Goal: Communication & Community: Answer question/provide support

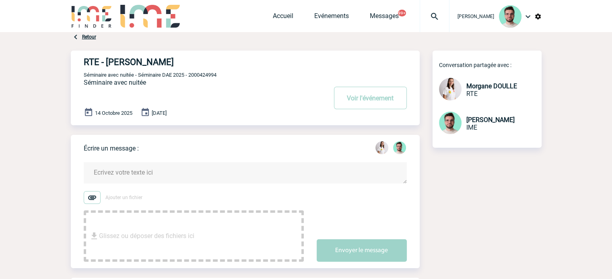
click at [204, 74] on span "Séminaire avec nuitée - Séminaire DAE 2025 - 2000424994" at bounding box center [150, 75] width 133 height 6
copy span "2000424994"
click at [193, 172] on textarea at bounding box center [245, 172] width 323 height 21
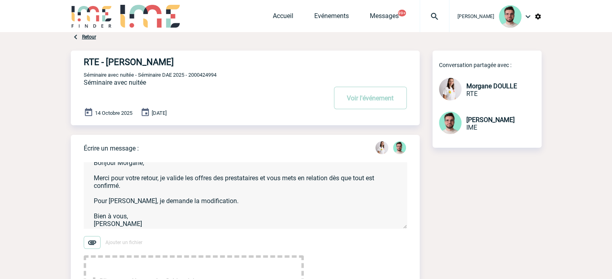
scroll to position [201, 0]
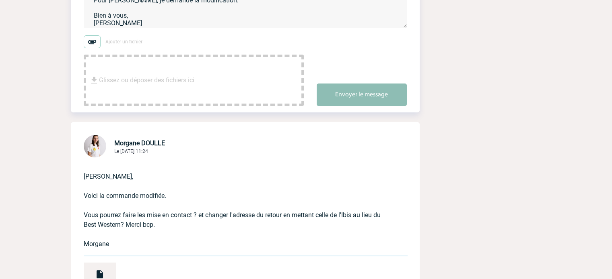
type textarea "Bonjour Morgane, Merci pour votre retour, je valide les offres des prestataires…"
click at [360, 105] on button "Envoyer le message" at bounding box center [361, 95] width 90 height 23
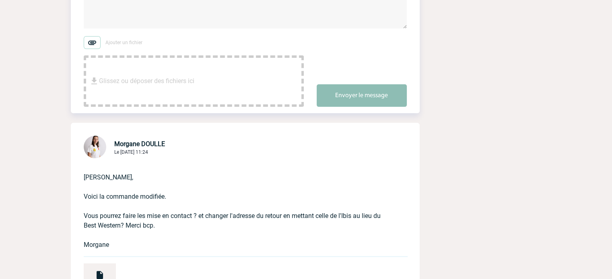
scroll to position [10, 0]
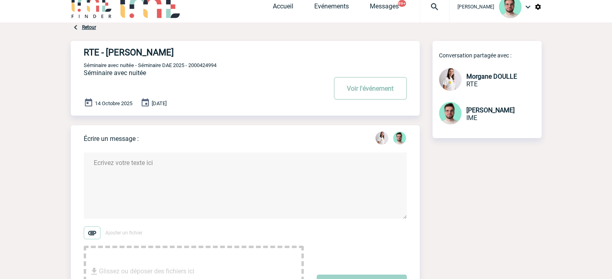
click at [362, 92] on button "Voir l'événement" at bounding box center [370, 88] width 73 height 23
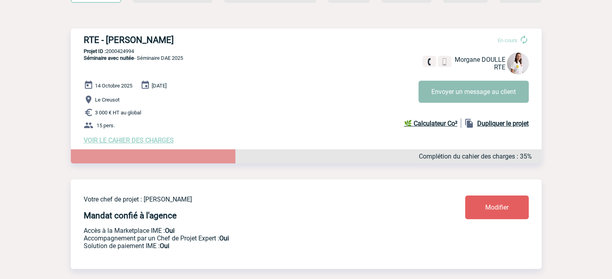
scroll to position [121, 0]
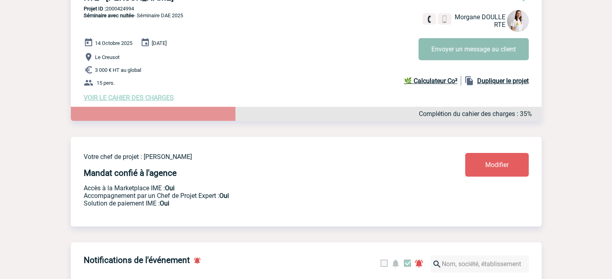
click at [453, 42] on button "Envoyer un message au client" at bounding box center [473, 49] width 110 height 22
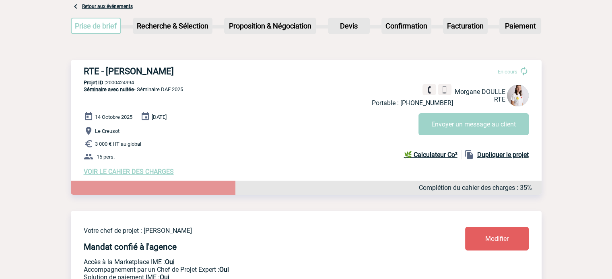
scroll to position [0, 0]
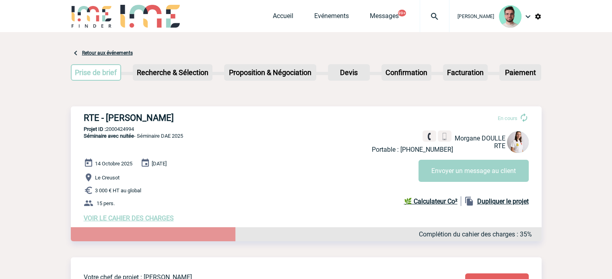
click at [424, 17] on img at bounding box center [434, 17] width 29 height 10
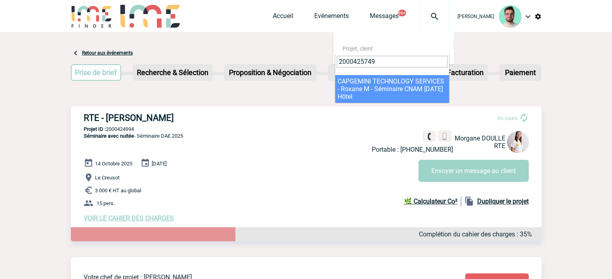
type input "2000425749"
select select "25250"
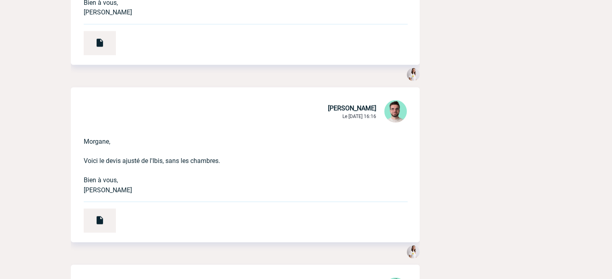
scroll to position [1407, 0]
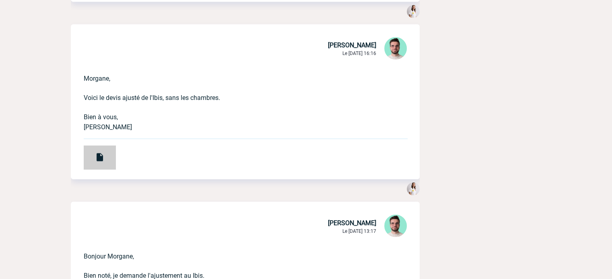
click at [92, 164] on div at bounding box center [100, 158] width 32 height 24
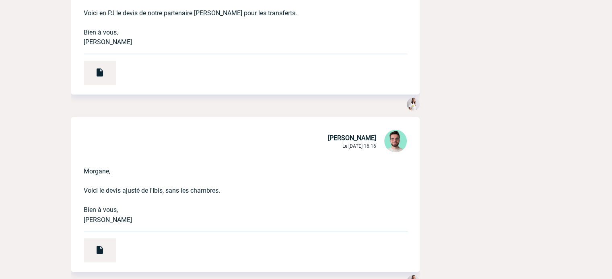
scroll to position [1246, 0]
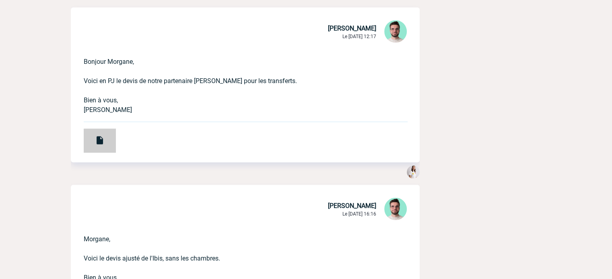
click at [100, 141] on img at bounding box center [100, 141] width 10 height 10
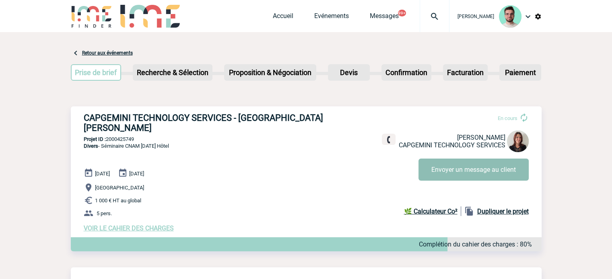
click at [452, 170] on button "Envoyer un message au client" at bounding box center [473, 170] width 110 height 22
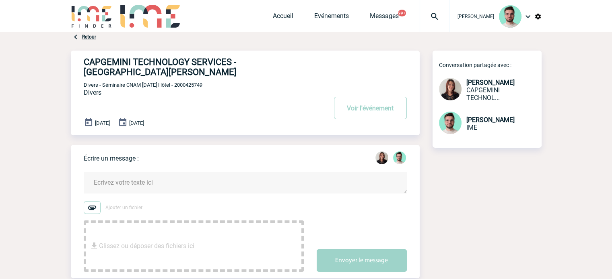
click at [209, 178] on textarea at bounding box center [245, 182] width 323 height 21
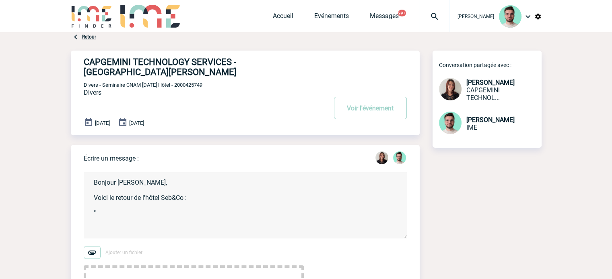
paste textarea "pour la nuit du 20 Novembre, il nous reste 3 chambres Quadruple, au tarif de 35…"
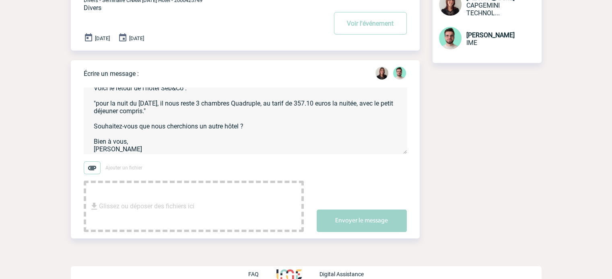
scroll to position [86, 0]
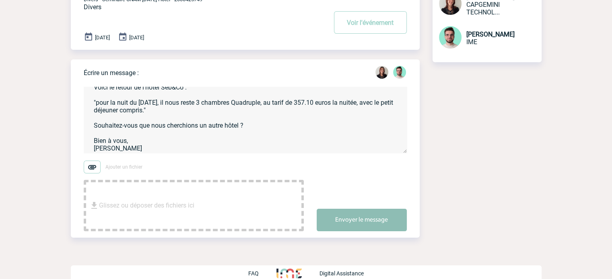
type textarea "Bonjour Roxane, Voici le retour de l'hôtel Seb&Co : "pour la nuit du 20 Novembr…"
click at [355, 195] on div "Envoyer le message" at bounding box center [367, 213] width 103 height 36
click at [356, 209] on button "Envoyer le message" at bounding box center [361, 220] width 90 height 23
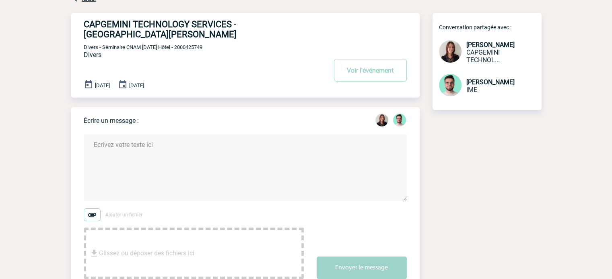
scroll to position [0, 0]
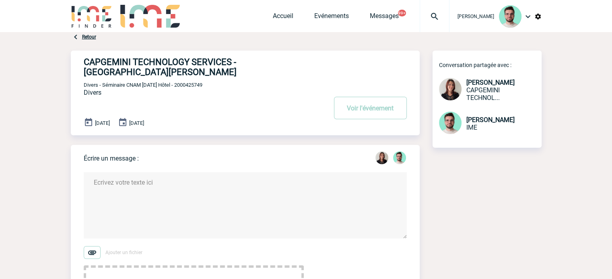
click at [423, 10] on div at bounding box center [434, 16] width 30 height 32
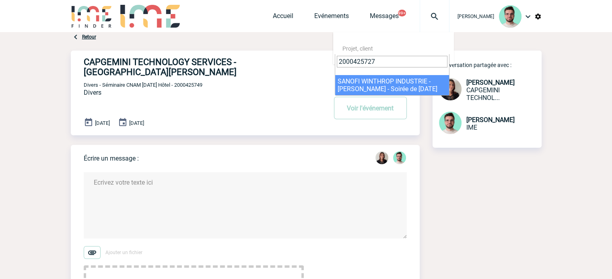
type input "2000425727"
select select "25228"
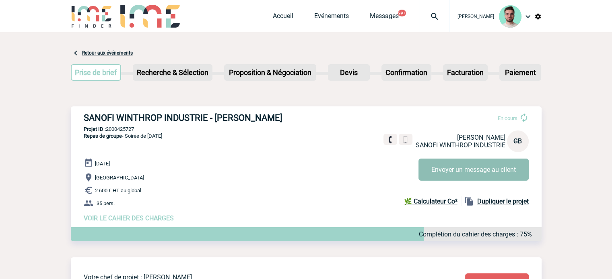
click at [465, 160] on button "Envoyer un message au client" at bounding box center [473, 170] width 110 height 22
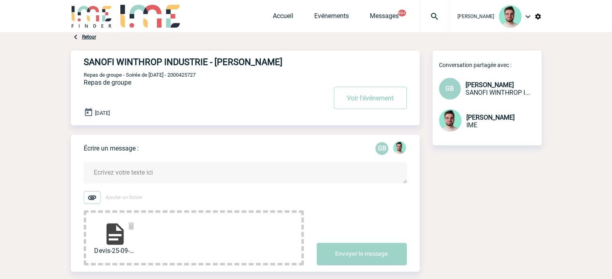
click at [136, 175] on textarea at bounding box center [245, 172] width 323 height 21
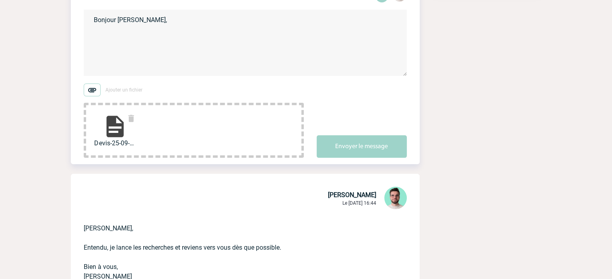
scroll to position [40, 0]
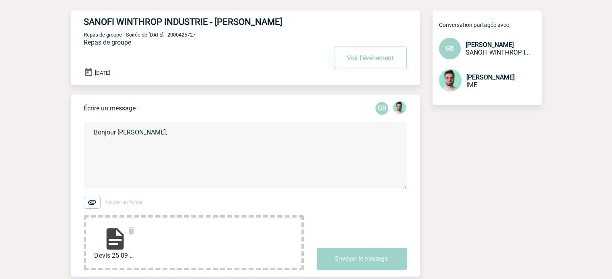
click at [111, 170] on textarea "Bonjour Geoffroy," at bounding box center [245, 155] width 323 height 66
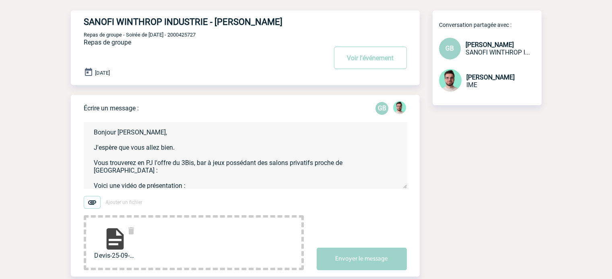
paste textarea "https://www.linkedin.com/feed/update/urn:li:activity:7074793965299867648"
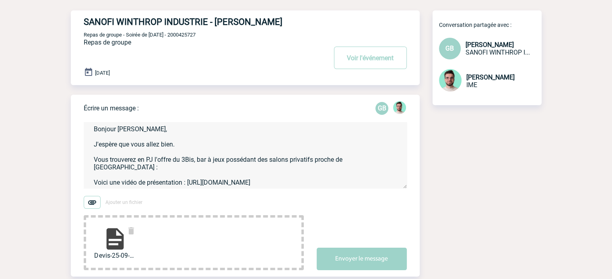
scroll to position [17, 0]
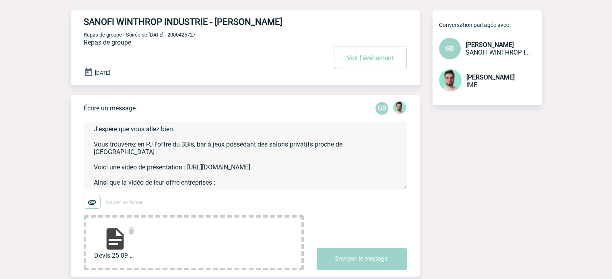
paste textarea "https://www.linkedin.com/feed/update/urn:li:activity:7188482811056541697/"
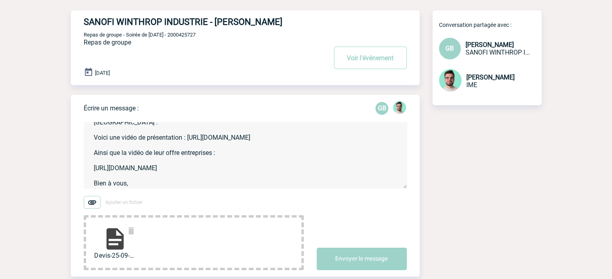
scroll to position [56, 0]
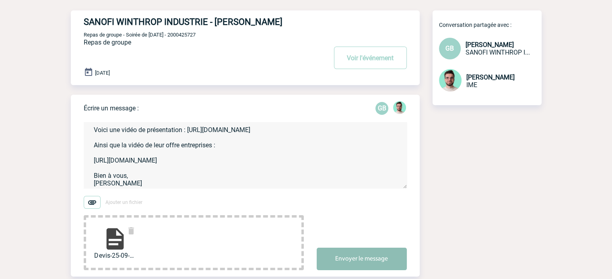
type textarea "Bonjour Geoffroy, J'espère que vous allez bien. Vous trouverez en PJ l'offre du…"
click at [345, 256] on button "Envoyer le message" at bounding box center [361, 259] width 90 height 23
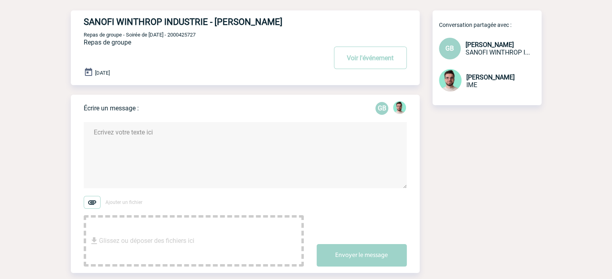
scroll to position [0, 0]
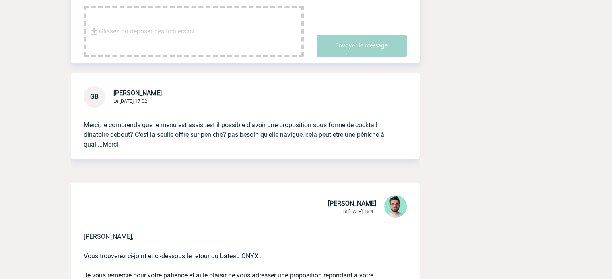
scroll to position [121, 0]
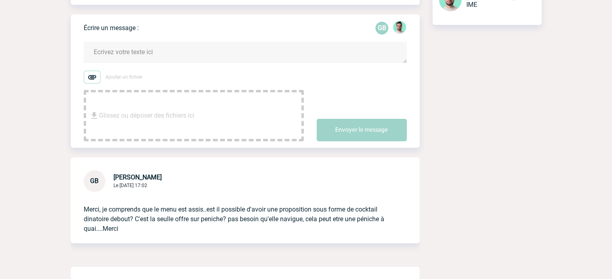
click at [150, 58] on textarea at bounding box center [245, 52] width 323 height 21
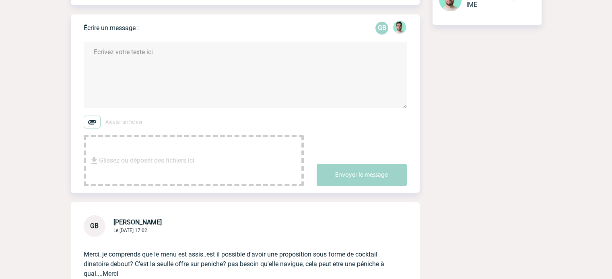
type textarea "B"
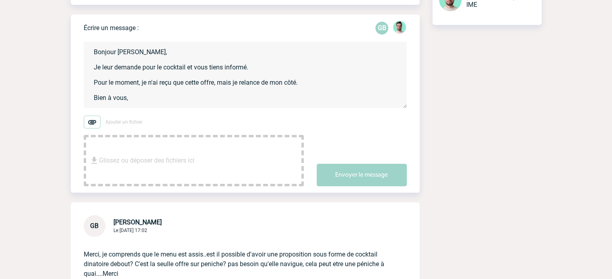
scroll to position [2, 0]
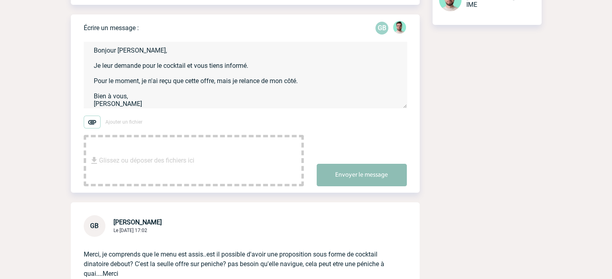
type textarea "Bonjour Geoffroy, Je leur demande pour le cocktail et vous tiens informé. Pour …"
click at [345, 168] on button "Envoyer le message" at bounding box center [361, 175] width 90 height 23
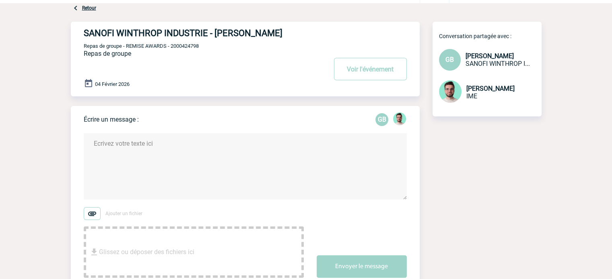
scroll to position [0, 0]
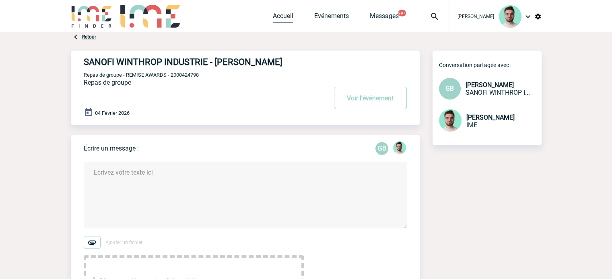
click at [286, 22] on link "Accueil" at bounding box center [283, 17] width 21 height 11
